Goal: Information Seeking & Learning: Learn about a topic

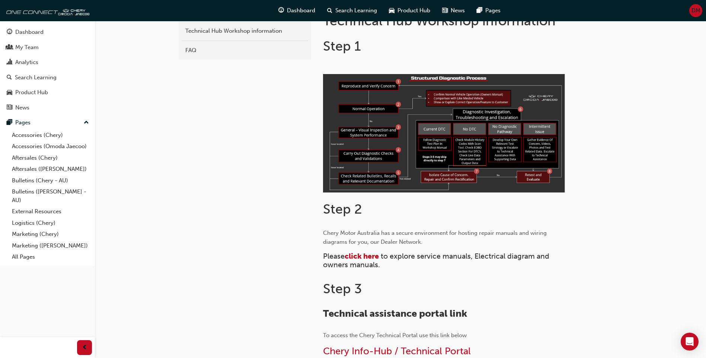
scroll to position [260, 0]
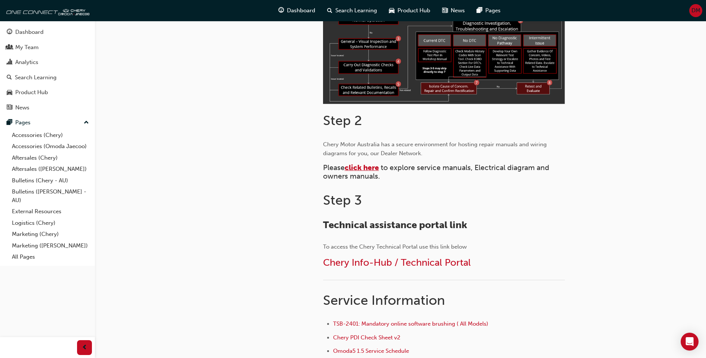
click at [367, 169] on span "click here" at bounding box center [361, 167] width 34 height 9
click at [373, 169] on span "click here" at bounding box center [361, 167] width 34 height 9
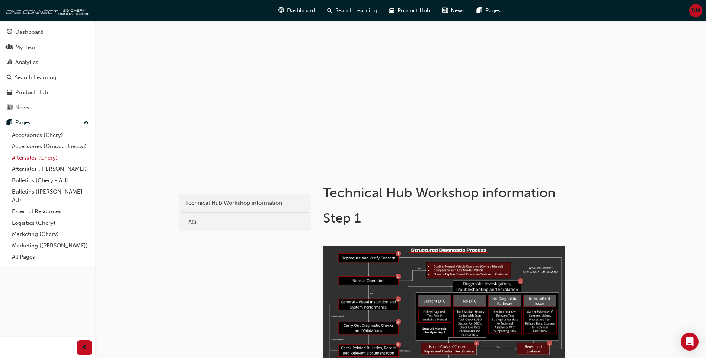
click at [54, 159] on link "Aftersales (Chery)" at bounding box center [50, 158] width 83 height 12
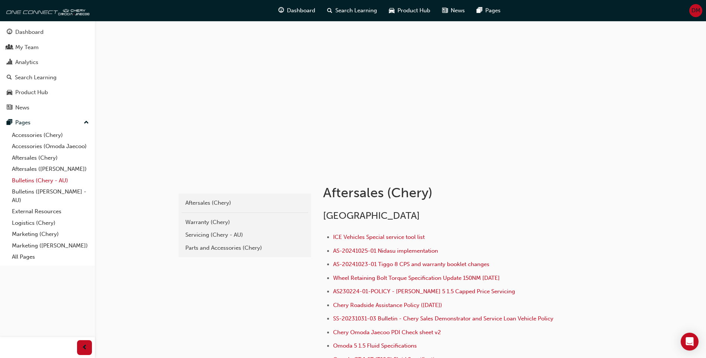
click at [39, 182] on link "Bulletins (Chery - AU)" at bounding box center [50, 181] width 83 height 12
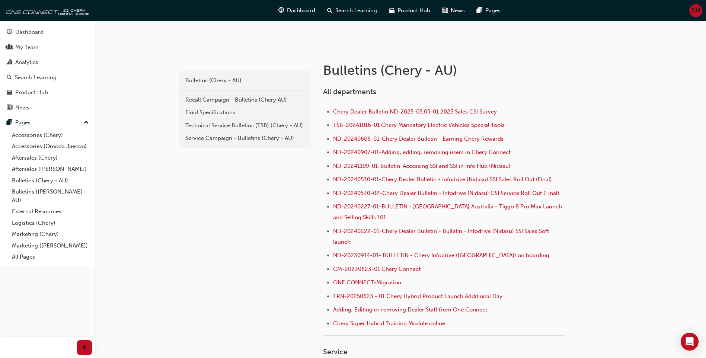
scroll to position [149, 0]
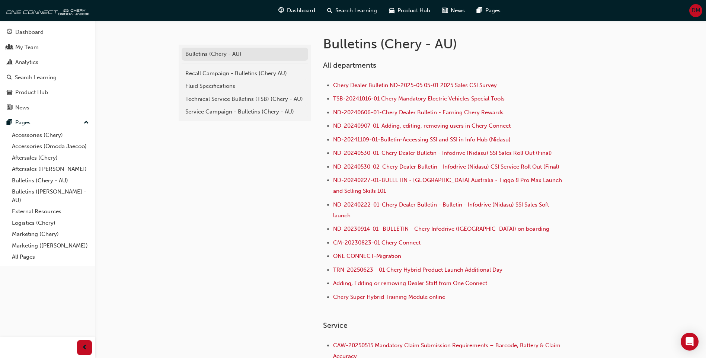
click at [221, 51] on div "Bulletins (Chery - AU)" at bounding box center [244, 54] width 119 height 9
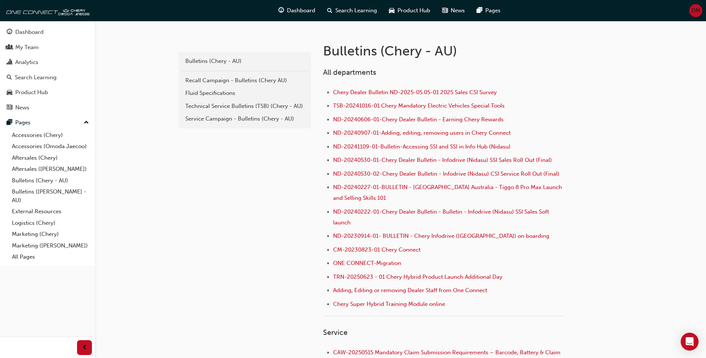
scroll to position [112, 0]
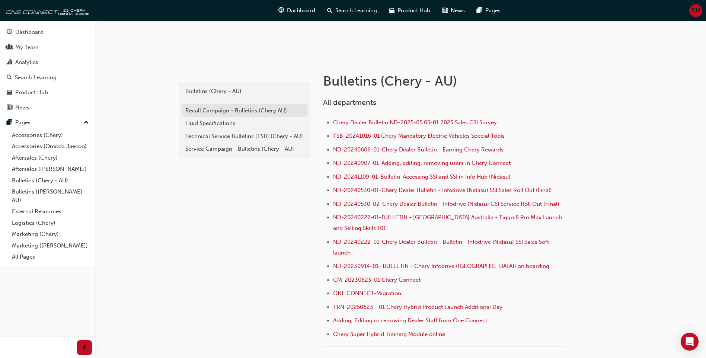
click at [219, 114] on div "Recall Campaign - Bulletins (Chery AU)" at bounding box center [244, 110] width 119 height 9
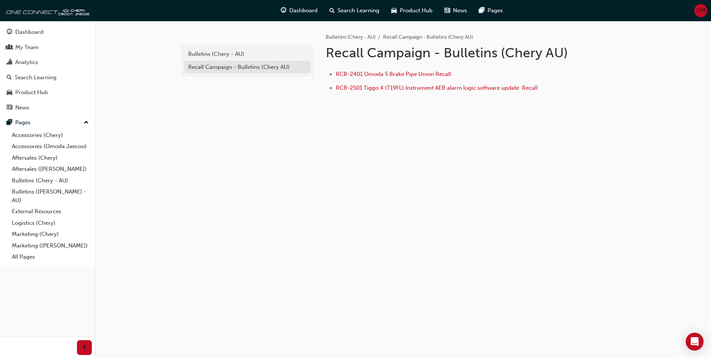
click at [226, 71] on link "Recall Campaign - Bulletins (Chery AU)" at bounding box center [248, 67] width 126 height 13
click at [226, 58] on link "Bulletins (Chery - AU)" at bounding box center [248, 54] width 126 height 13
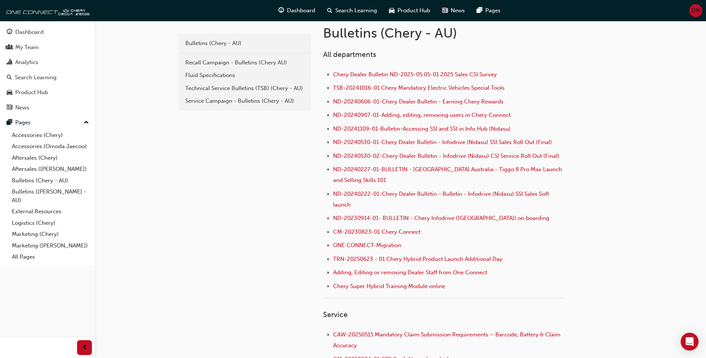
scroll to position [149, 0]
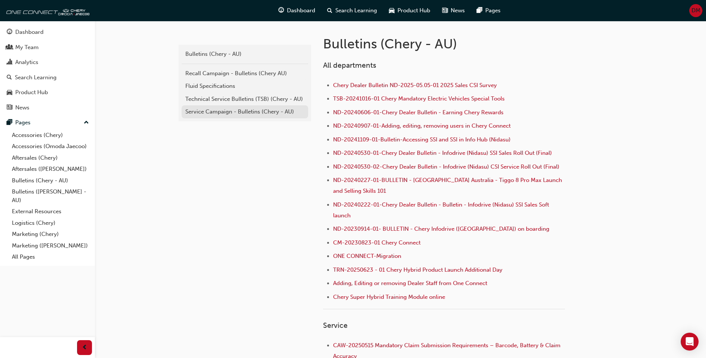
click at [216, 110] on div "Service Campaign - Bulletins (Chery - AU)" at bounding box center [244, 112] width 119 height 9
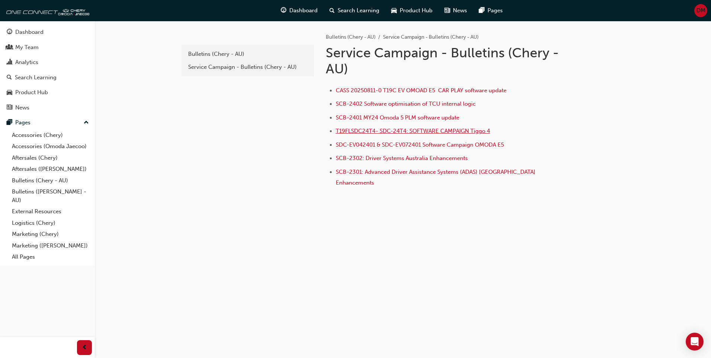
click at [480, 133] on span "T19FLSDC24T4- SDC-24T4: SOFTWARE CAMPAIGN Tiggo 4" at bounding box center [413, 131] width 154 height 7
click at [403, 116] on span "SCB-2401 MY24 Omoda 5 PLM software update" at bounding box center [398, 117] width 124 height 7
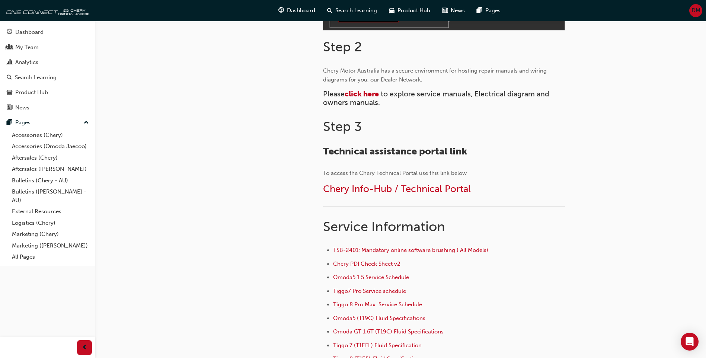
scroll to position [335, 0]
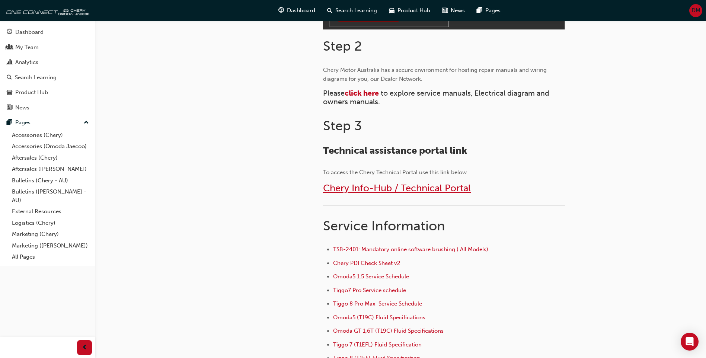
click at [421, 191] on span "Chery Info-Hub / Technical Portal" at bounding box center [397, 188] width 148 height 12
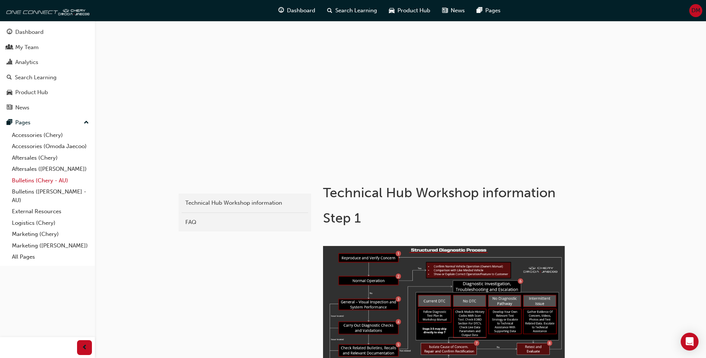
click at [45, 183] on link "Bulletins (Chery - AU)" at bounding box center [50, 181] width 83 height 12
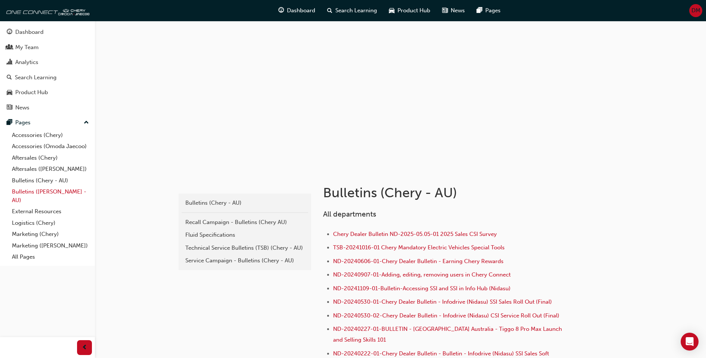
click at [49, 194] on link "Bulletins ([PERSON_NAME] - AU)" at bounding box center [50, 196] width 83 height 20
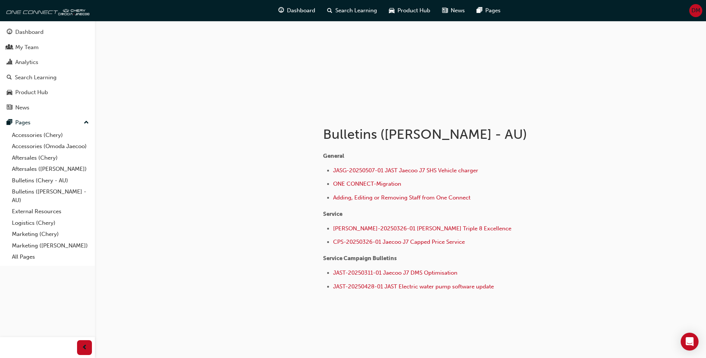
scroll to position [65, 0]
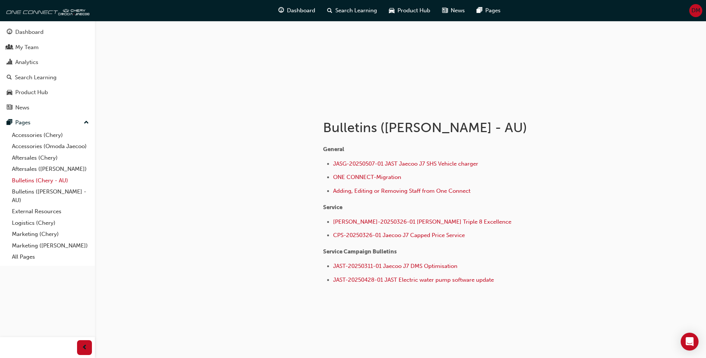
click at [32, 182] on link "Bulletins (Chery - AU)" at bounding box center [50, 181] width 83 height 12
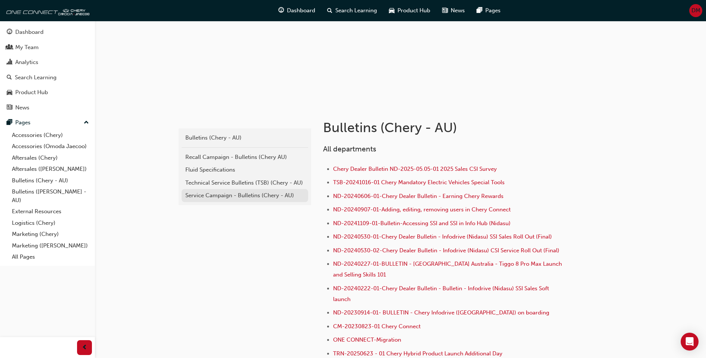
click at [253, 195] on div "Service Campaign - Bulletins (Chery - AU)" at bounding box center [244, 195] width 119 height 9
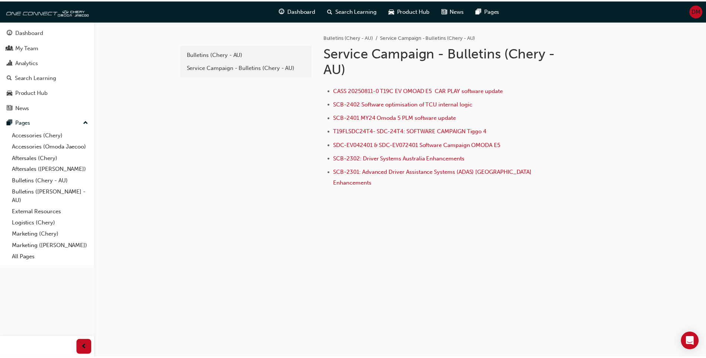
scroll to position [63, 0]
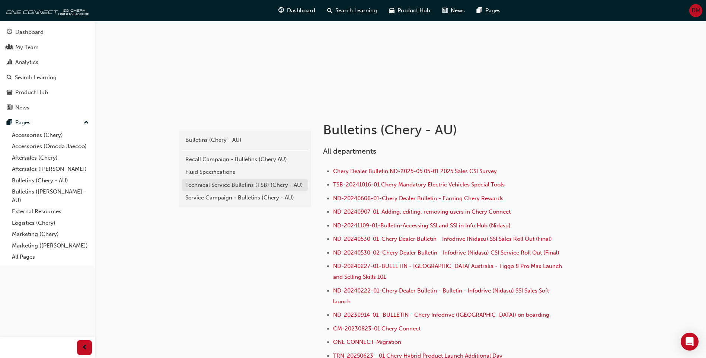
click at [282, 187] on div "Technical Service Bulletins (TSB) (Chery - AU)" at bounding box center [244, 185] width 119 height 9
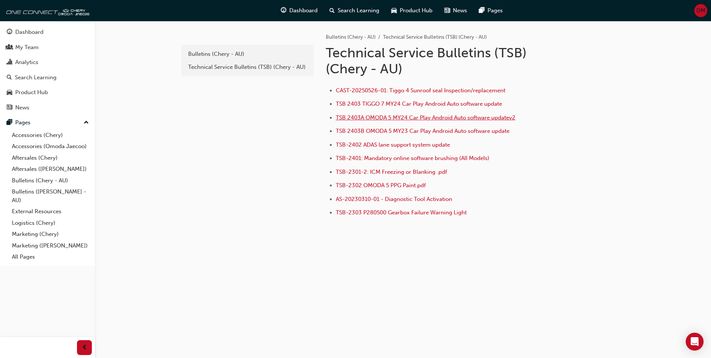
click at [474, 116] on span "TSB 2403A OMODA 5 MY24 Car Play Android Auto software updatev2" at bounding box center [426, 117] width 180 height 7
click at [213, 58] on link "Bulletins (Chery - AU)" at bounding box center [248, 54] width 126 height 13
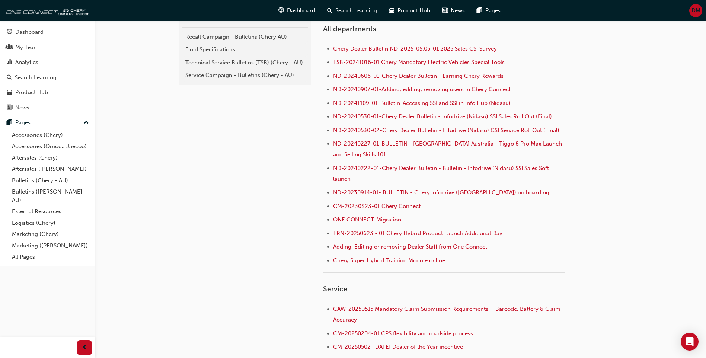
scroll to position [186, 0]
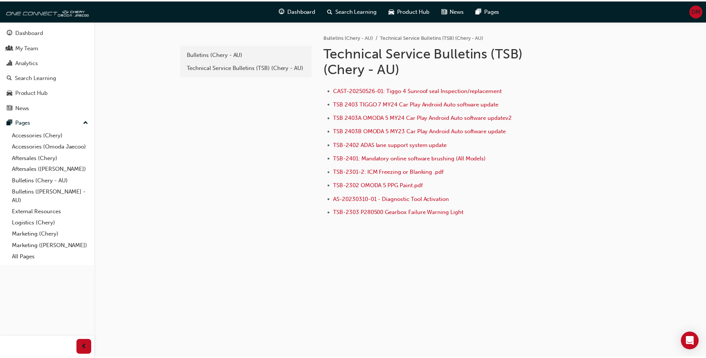
scroll to position [61, 0]
